Goal: Transaction & Acquisition: Purchase product/service

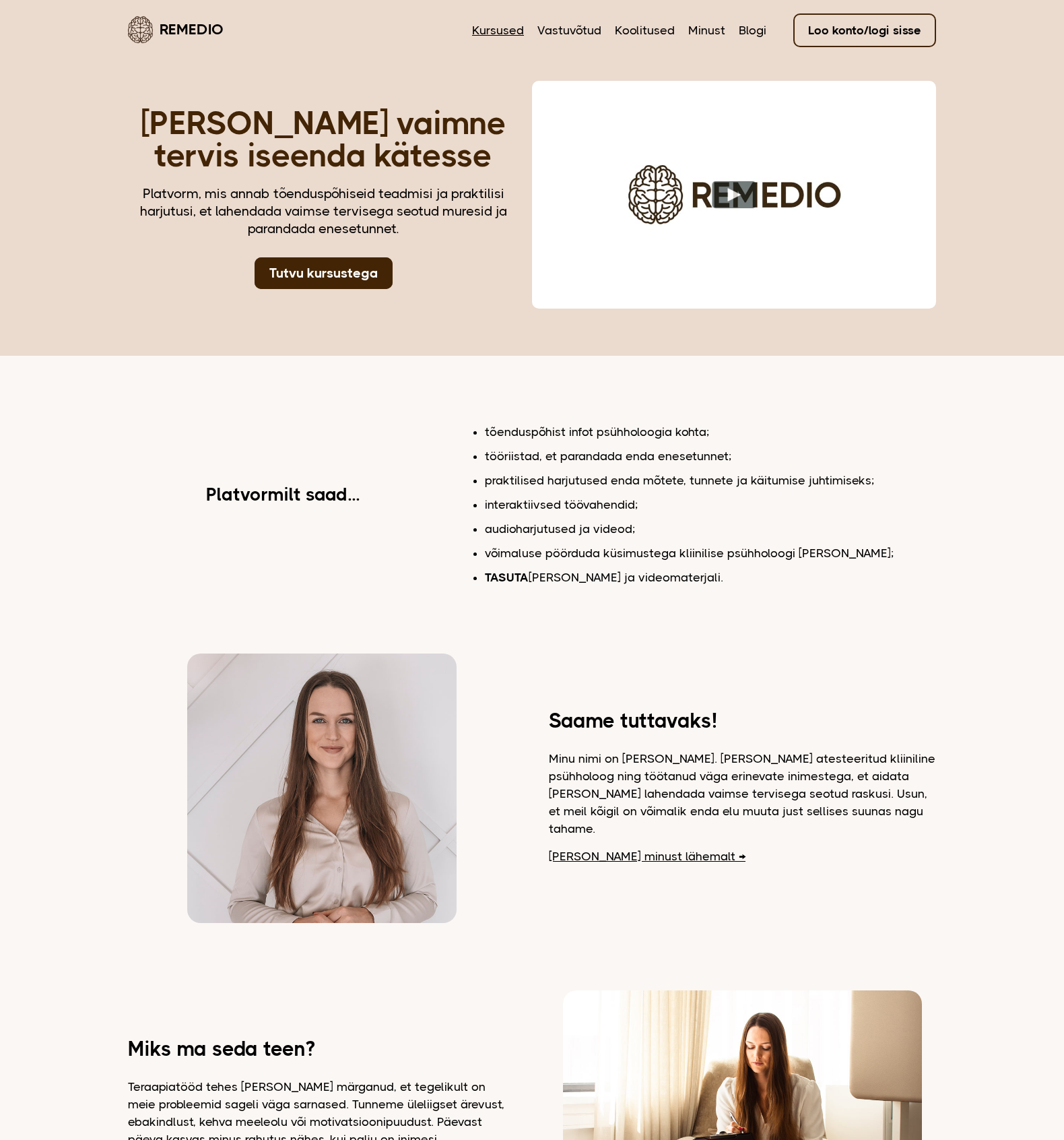
click at [513, 28] on link "Kursused" at bounding box center [498, 31] width 52 height 18
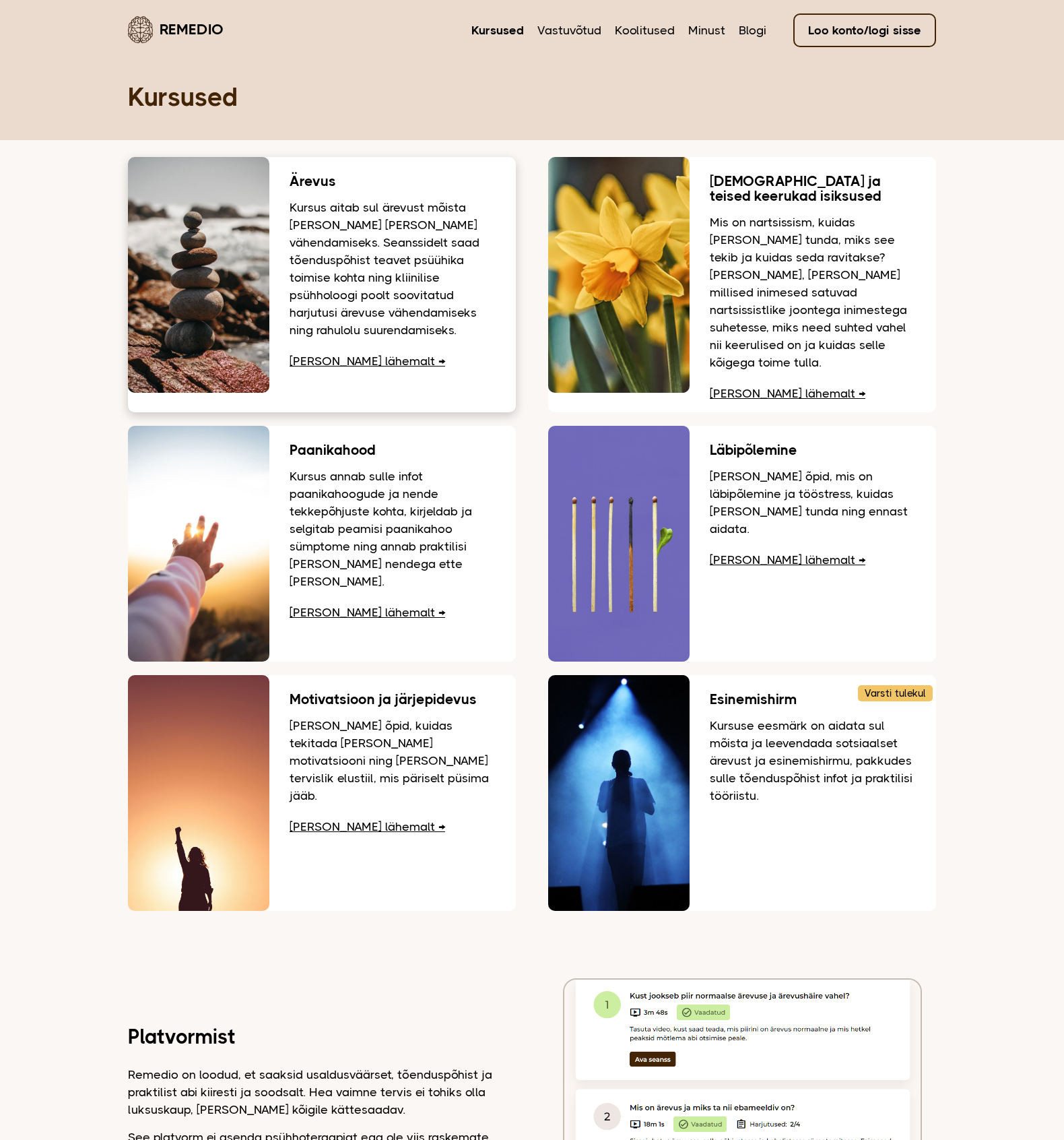
click at [388, 321] on p "Kursus aitab sul ärevust mõista [PERSON_NAME] [PERSON_NAME] vähendamiseks. Sean…" at bounding box center [393, 268] width 206 height 140
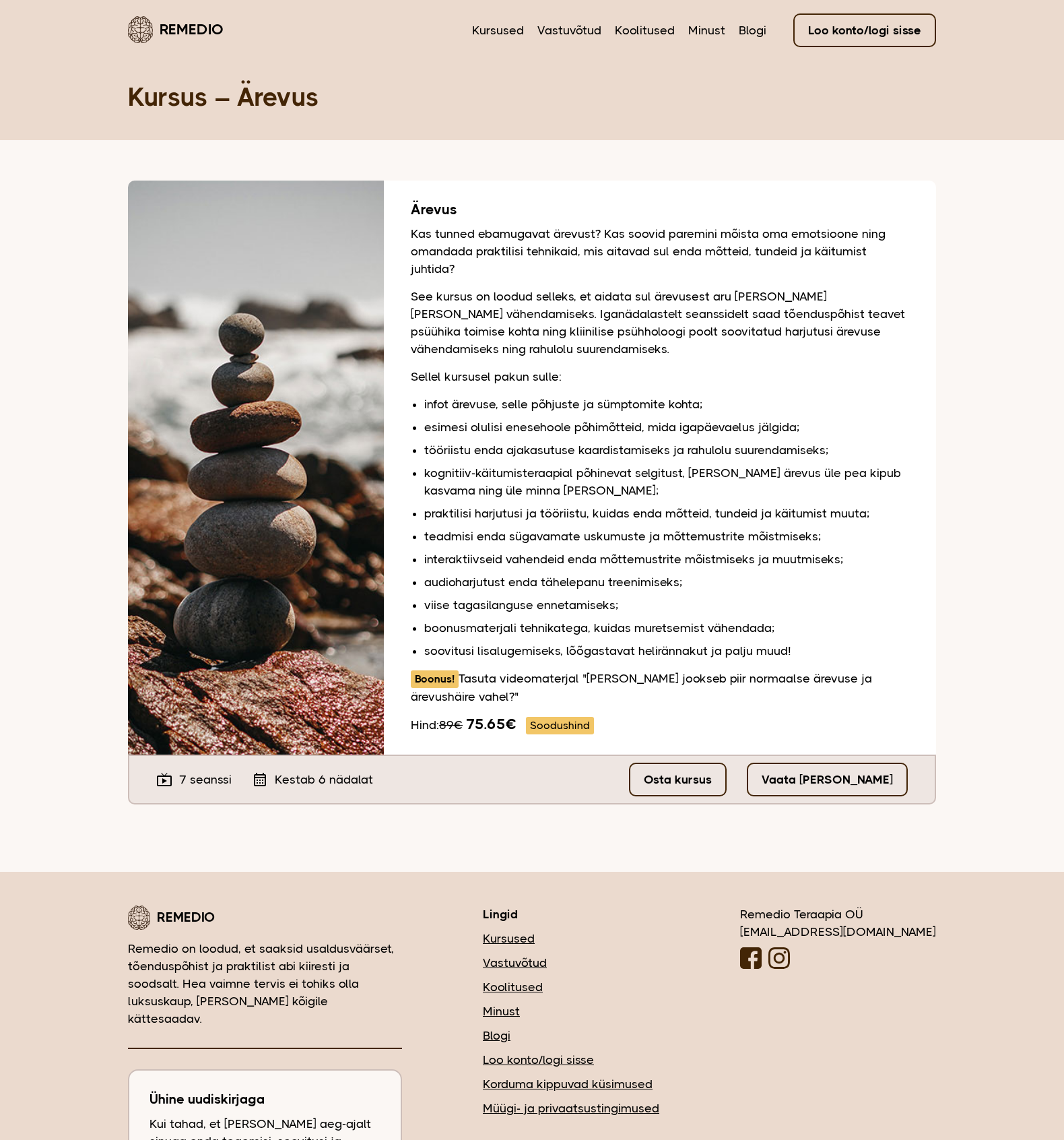
click at [724, 779] on link "Osta kursus" at bounding box center [678, 779] width 97 height 33
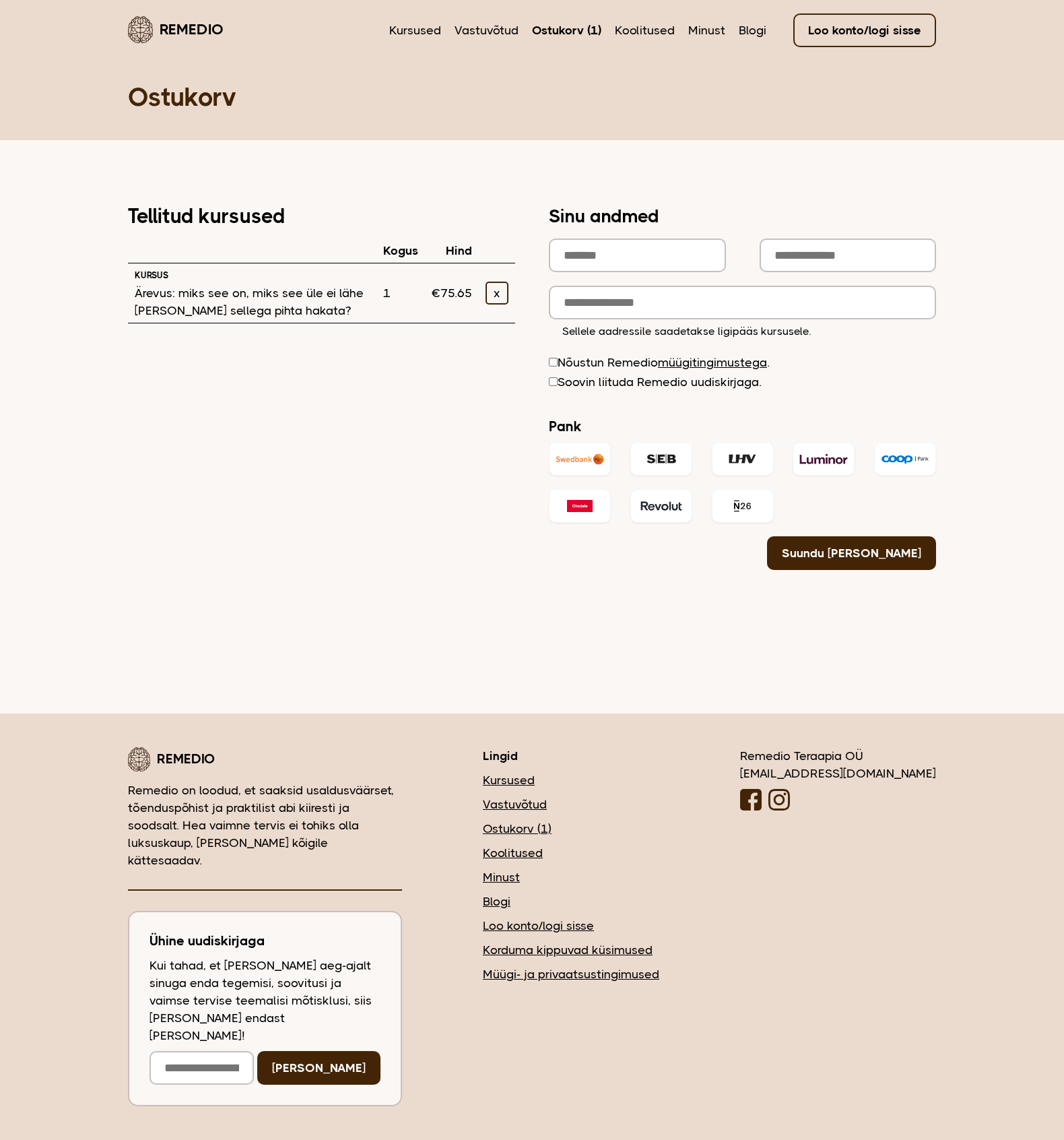
click at [287, 493] on div "Tellitud kursused Kogus Hind Kursus Ärevus: miks see on, miks see üle ei lähe […" at bounding box center [532, 388] width 808 height 362
